Goal: Use online tool/utility: Utilize a website feature to perform a specific function

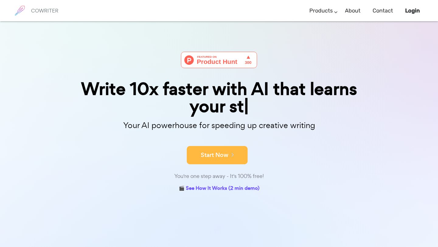
click at [232, 154] on icon at bounding box center [230, 154] width 5 height 7
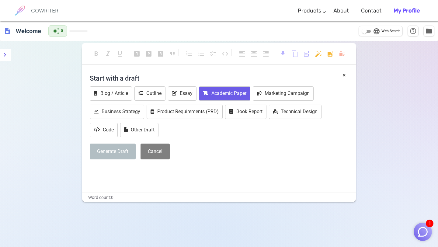
click at [222, 92] on button "Academic Paper" at bounding box center [224, 93] width 51 height 14
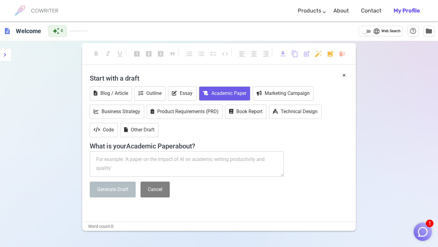
click at [183, 164] on textarea at bounding box center [187, 164] width 194 height 26
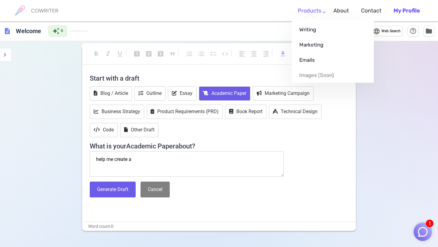
type textarea "help me create a"
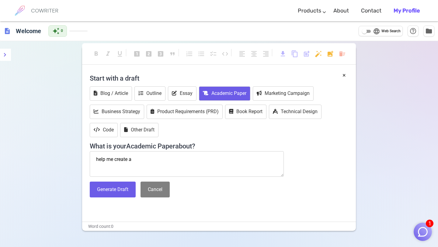
drag, startPoint x: 150, startPoint y: 160, endPoint x: 66, endPoint y: 160, distance: 83.6
click at [66, 160] on div "format_bold format_italic format_underlined looks_one looks_two looks_3 format_…" at bounding box center [219, 164] width 438 height 247
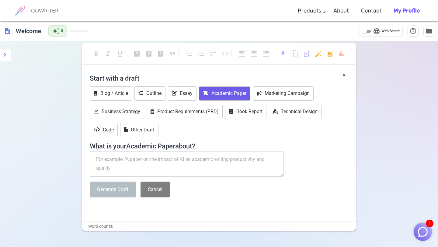
paste textarea "Select a Brand or Company Choose an existing company or brand that you have a p…"
type textarea "Select a Brand or Company Choose an existing company or brand that you have a p…"
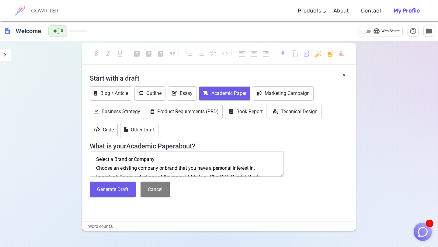
scroll to position [47, 0]
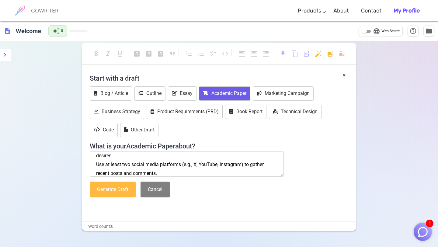
click at [118, 190] on button "Generate Draft" at bounding box center [113, 189] width 46 height 16
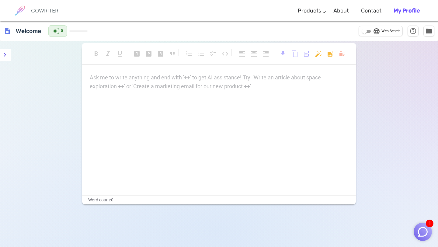
click at [171, 83] on div "Ask me to write anything and end with '++' to get AI assistance! Try: 'Write an…" at bounding box center [219, 82] width 258 height 18
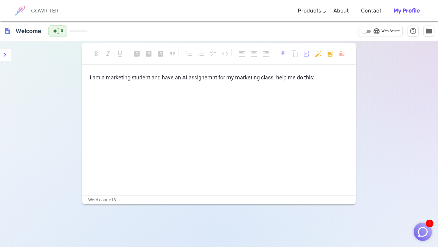
click at [320, 76] on p "I am a marketing student and have an AI assignemnt for my marketing class. help…" at bounding box center [219, 77] width 258 height 9
click at [319, 79] on p "I am a marketing student and have an AI assignemnt for my marketing class. help…" at bounding box center [219, 77] width 258 height 9
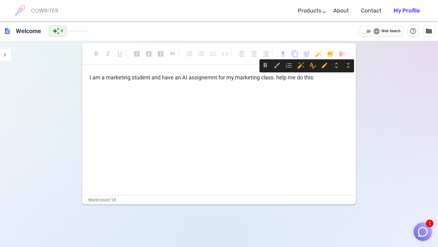
drag, startPoint x: 319, startPoint y: 78, endPoint x: 296, endPoint y: 79, distance: 22.9
click at [296, 79] on p "I am a marketing student and have an AI assignemnt for my marketing class. help…" at bounding box center [219, 77] width 258 height 9
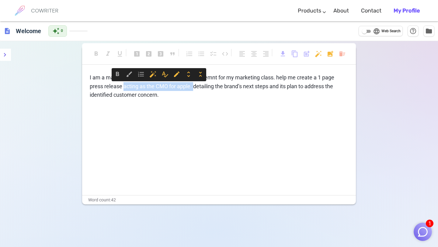
drag, startPoint x: 194, startPoint y: 86, endPoint x: 123, endPoint y: 89, distance: 70.6
click at [123, 89] on span "I am a marketing student and have an AI assignemnt for my marketing class. help…" at bounding box center [213, 86] width 246 height 24
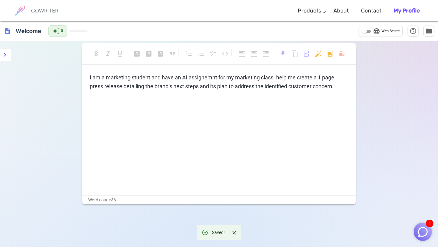
click at [336, 85] on p "I am a marketing student and have an AI assignemnt for my marketing class. help…" at bounding box center [219, 82] width 258 height 18
click at [124, 86] on span "I am a marketing student and have an AI assignemnt for my marketing class. help…" at bounding box center [217, 86] width 254 height 24
click at [183, 95] on p "I am a marketing student and have an AI assignemnt for my marketing class. help…" at bounding box center [219, 86] width 258 height 26
click at [206, 96] on p "I am a marketing student and have an AI assignemnt for my marketing class. help…" at bounding box center [219, 86] width 258 height 26
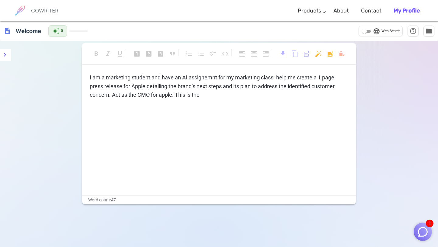
click at [201, 95] on span "I am a marketing student and have an AI assignemnt for my marketing class. help…" at bounding box center [213, 86] width 246 height 24
click at [204, 96] on p "I am a marketing student and have an AI assignemnt for my marketing class. help…" at bounding box center [219, 86] width 258 height 26
click at [207, 97] on p "I am a marketing student and have an AI assignemnt for my marketing class. help…" at bounding box center [219, 86] width 258 height 26
click at [399, 131] on div "format_bold format_italic format_underlined looks_one looks_two looks_3 format_…" at bounding box center [219, 164] width 438 height 247
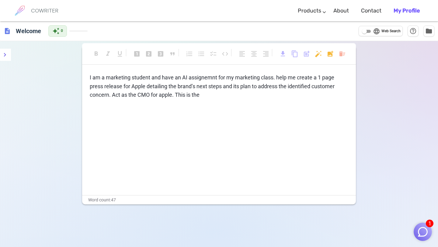
click at [218, 95] on p "I am a marketing student and have an AI assignemnt for my marketing class. help…" at bounding box center [219, 86] width 258 height 26
click at [229, 113] on div "I am a marketing student and have an AI assignemnt for my marketing class. help…" at bounding box center [219, 134] width 274 height 122
click at [420, 233] on img "button" at bounding box center [423, 232] width 12 height 12
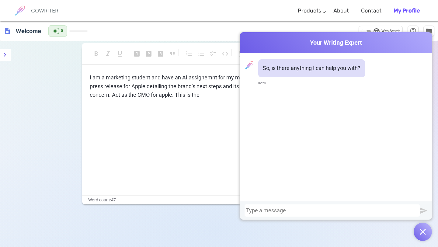
click at [274, 209] on div at bounding box center [332, 210] width 172 height 6
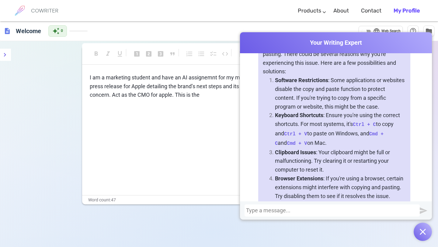
scroll to position [81, 0]
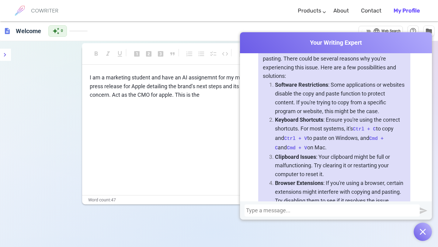
click at [424, 233] on img "button" at bounding box center [422, 232] width 6 height 6
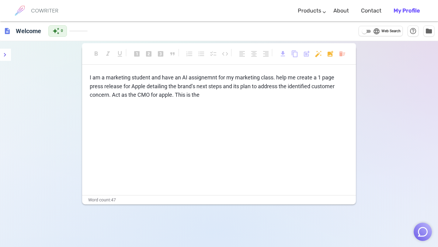
click at [204, 96] on p "I am a marketing student and have an AI assignemnt for my marketing class. help…" at bounding box center [219, 86] width 258 height 26
click at [426, 89] on div "format_bold format_italic format_underlined looks_one looks_two looks_3 format_…" at bounding box center [219, 164] width 438 height 247
click at [97, 55] on span "format_bold" at bounding box center [95, 53] width 7 height 7
click at [212, 95] on p "I am a marketing student and have an AI assignemnt for my marketing class. help…" at bounding box center [219, 86] width 258 height 26
click at [256, 94] on p "I am a marketing student and have an AI assignemnt for my marketing class. help…" at bounding box center [219, 86] width 258 height 26
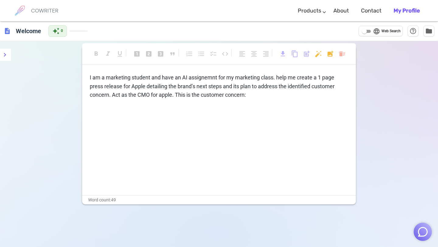
click at [256, 94] on p "I am a marketing student and have an AI assignemnt for my marketing class. help…" at bounding box center [219, 86] width 258 height 26
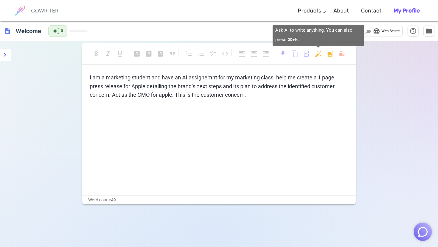
click at [319, 53] on body "COWRITER Products Writing Marketing Emails Images (soon) About Contact My Profi…" at bounding box center [219, 144] width 438 height 288
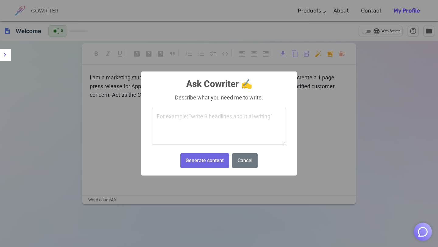
click at [249, 119] on textarea at bounding box center [219, 126] width 134 height 37
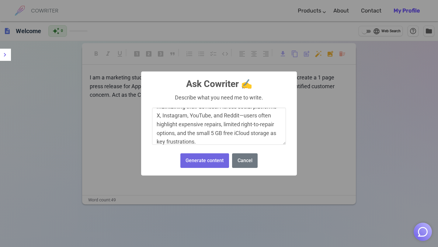
scroll to position [33, 0]
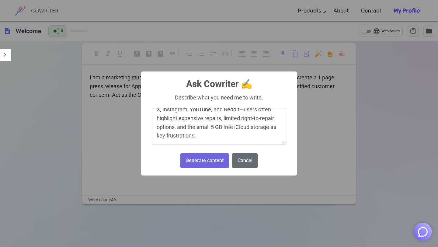
type textarea "Recently, Apple customers have voiced growing concerns about the overall cost o…"
click at [250, 160] on button "Cancel" at bounding box center [245, 160] width 26 height 15
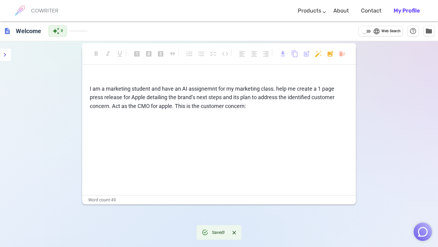
click at [268, 109] on p "I am a marketing student and have an AI assignemnt for my marketing class. help…" at bounding box center [219, 98] width 258 height 26
drag, startPoint x: 88, startPoint y: 87, endPoint x: 267, endPoint y: 110, distance: 179.8
click at [267, 110] on div "﻿ I am a marketing student and have an AI assignemnt for my marketing class. he…" at bounding box center [219, 134] width 274 height 122
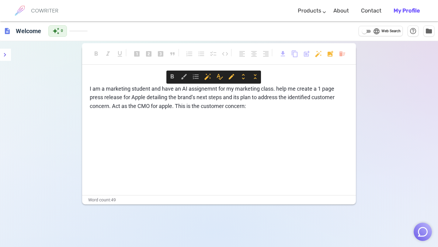
drag, startPoint x: 254, startPoint y: 107, endPoint x: 85, endPoint y: 89, distance: 169.7
click at [85, 89] on div "﻿ I am a marketing student and have an AI assignemnt for my marketing class. he…" at bounding box center [219, 134] width 274 height 122
copy span "I am a marketing student and have an AI assignemnt for my marketing class. help…"
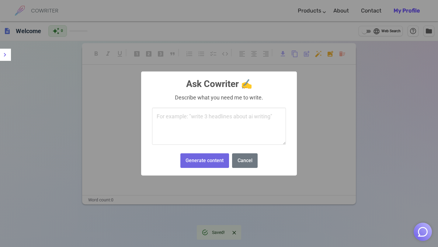
click at [315, 56] on body "COWRITER Products Writing Marketing Emails Images (soon) About Contact My Profi…" at bounding box center [219, 144] width 438 height 288
click at [188, 119] on textarea at bounding box center [219, 126] width 134 height 37
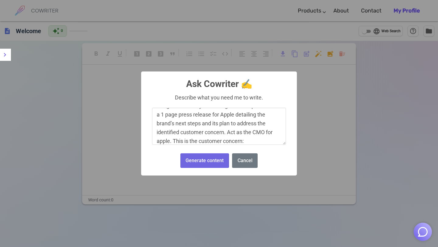
scroll to position [24, 0]
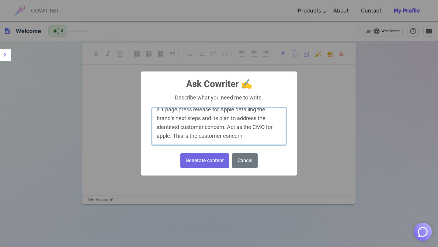
paste textarea "Identifying the Customer Concern Background: Recently, Apple customers have voi…"
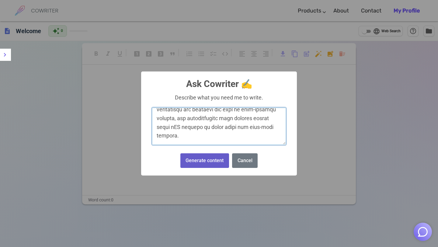
type textarea "I am a marketing student and have an AI assignemnt for my marketing class. help…"
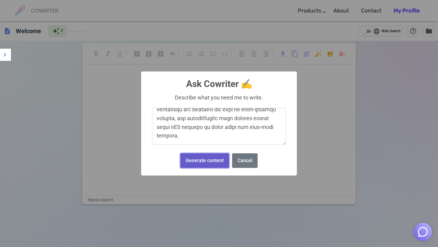
click at [209, 158] on button "Generate content" at bounding box center [204, 160] width 49 height 15
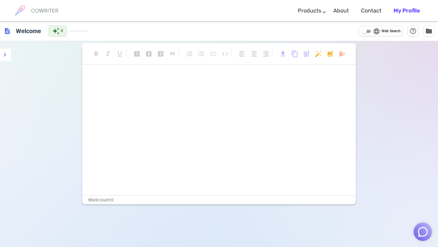
click at [249, 85] on p "﻿" at bounding box center [219, 89] width 258 height 9
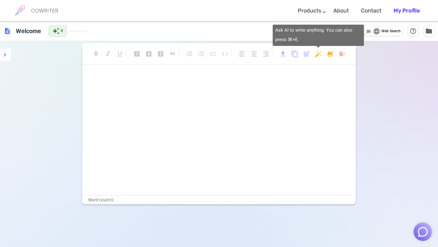
click at [317, 54] on body "COWRITER Products Writing Marketing Emails Images (soon) About Contact My Profi…" at bounding box center [219, 144] width 438 height 288
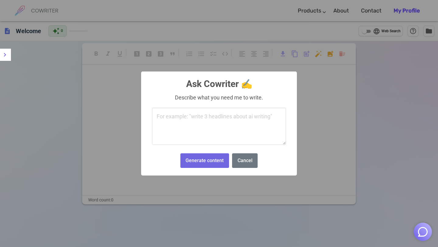
click at [248, 121] on textarea at bounding box center [219, 126] width 134 height 37
click at [216, 158] on button "Generate content" at bounding box center [204, 160] width 49 height 15
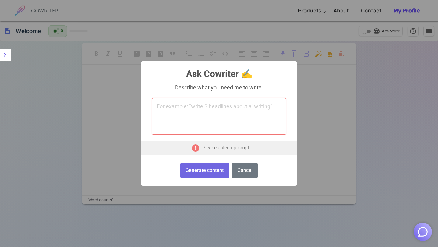
click at [238, 110] on textarea at bounding box center [219, 116] width 134 height 37
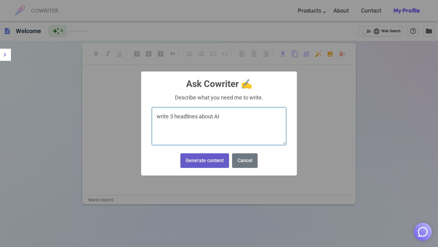
type textarea "write 3 headlines about AI"
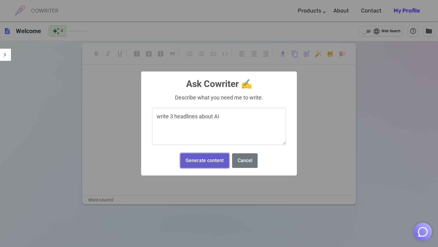
click at [220, 160] on button "Generate content" at bounding box center [204, 160] width 49 height 15
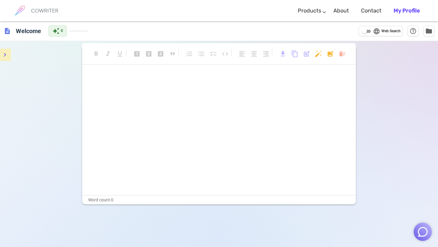
click at [5, 53] on icon "menu" at bounding box center [4, 54] width 7 height 7
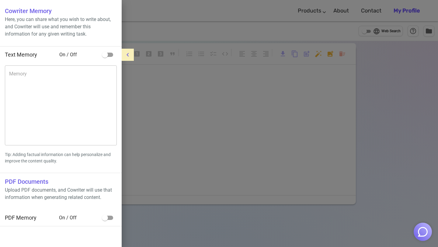
click at [107, 218] on input "checkbox" at bounding box center [105, 218] width 35 height 12
checkbox input "true"
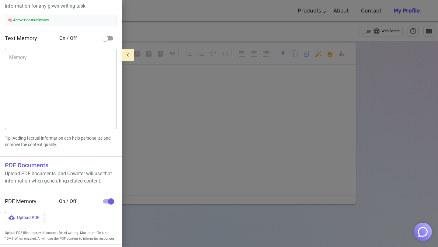
scroll to position [0, 0]
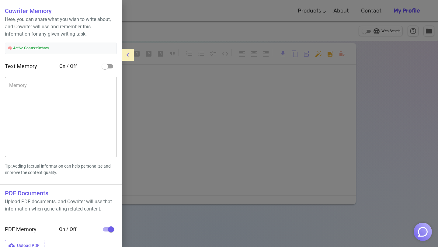
click at [141, 10] on div at bounding box center [219, 123] width 438 height 247
